Goal: Transaction & Acquisition: Purchase product/service

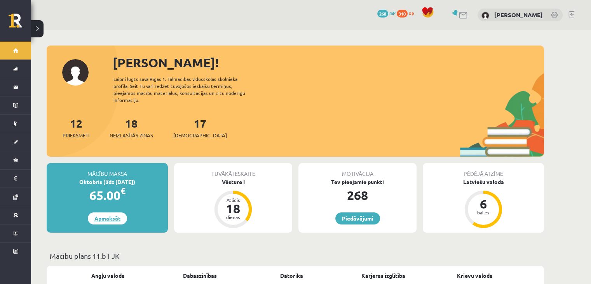
click at [103, 212] on link "Apmaksāt" at bounding box center [107, 218] width 39 height 12
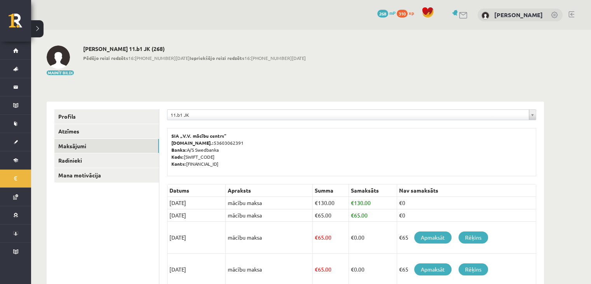
scroll to position [39, 0]
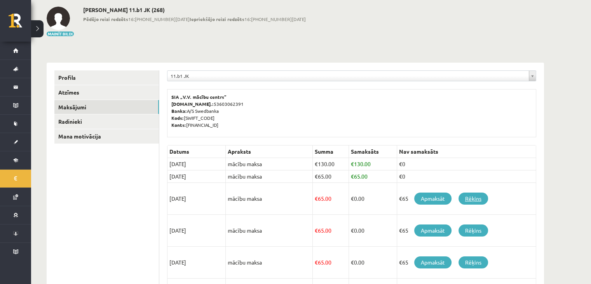
click at [475, 200] on link "Rēķins" at bounding box center [473, 198] width 30 height 12
click at [433, 196] on link "Apmaksāt" at bounding box center [432, 198] width 37 height 12
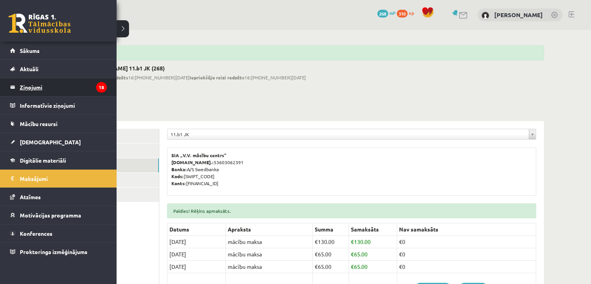
click at [36, 84] on legend "Ziņojumi 18" at bounding box center [63, 87] width 87 height 18
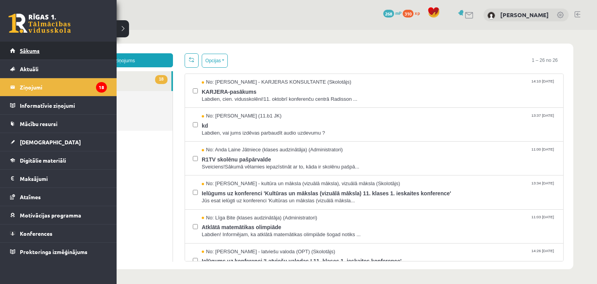
click at [43, 52] on link "Sākums" at bounding box center [58, 51] width 97 height 18
